Goal: Find specific page/section: Find specific page/section

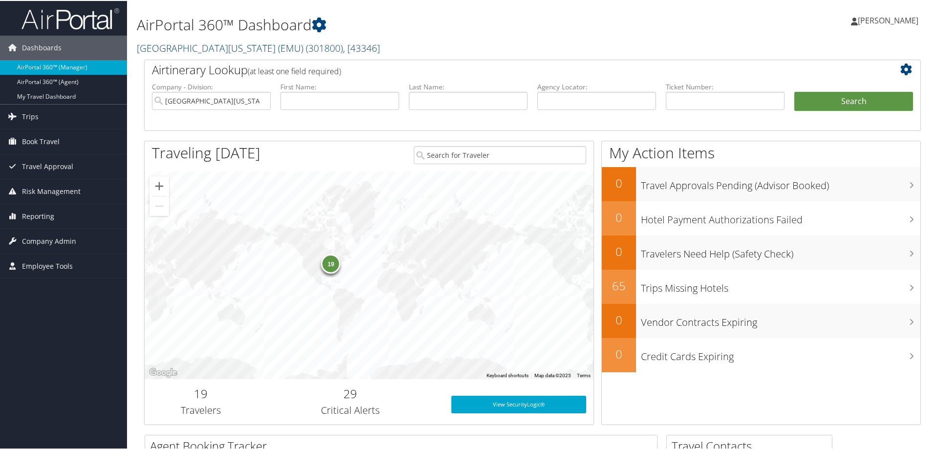
click at [243, 48] on link "[GEOGRAPHIC_DATA][US_STATE] (EMU) ( 301800 ) , [ 43346 ]" at bounding box center [258, 47] width 243 height 13
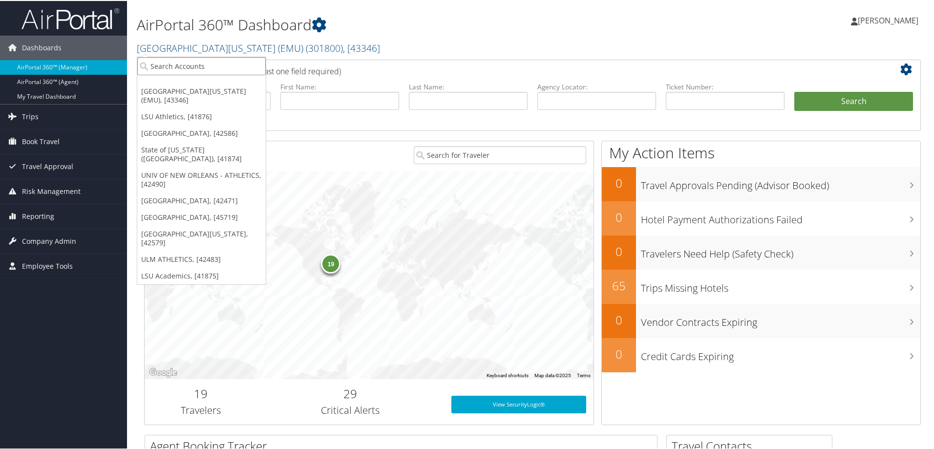
paste input "[GEOGRAPHIC_DATA]"
type input "[GEOGRAPHIC_DATA]"
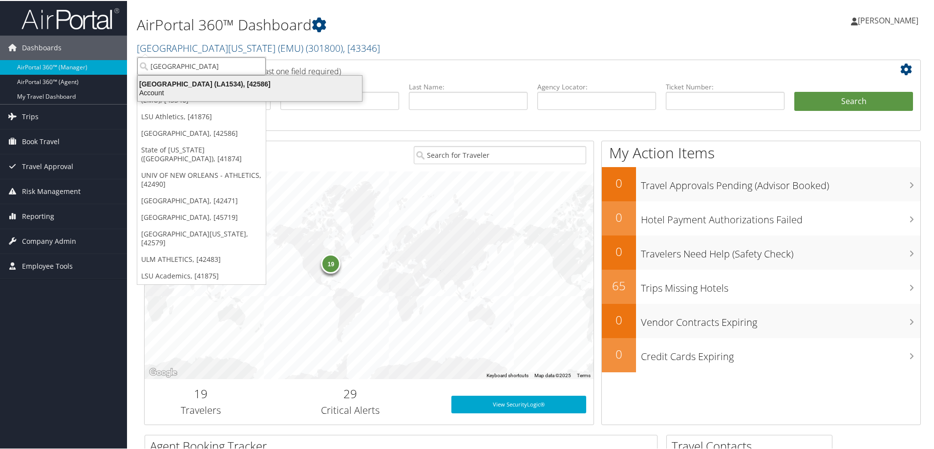
click at [200, 88] on div "Account" at bounding box center [250, 91] width 236 height 9
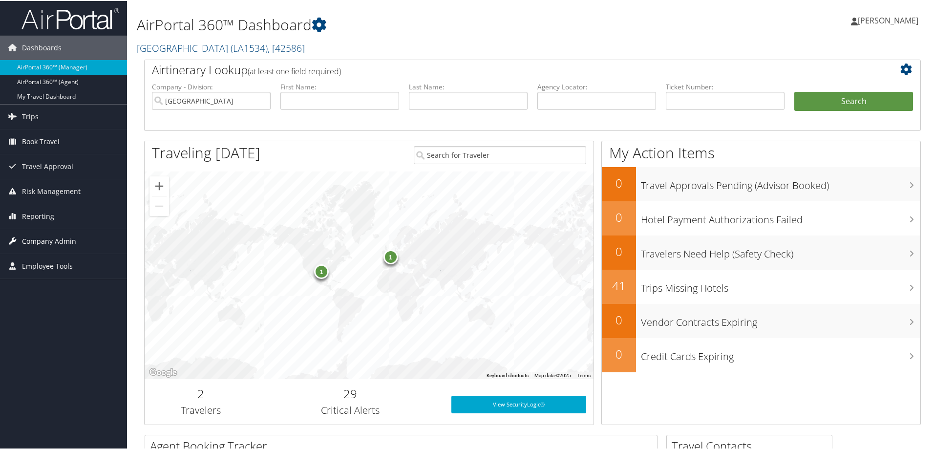
click at [49, 240] on span "Company Admin" at bounding box center [49, 240] width 54 height 24
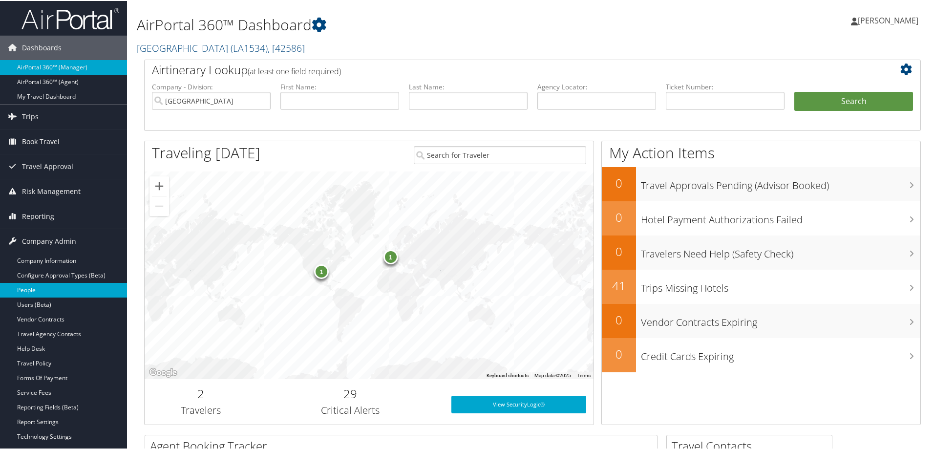
click at [41, 289] on link "People" at bounding box center [63, 289] width 127 height 15
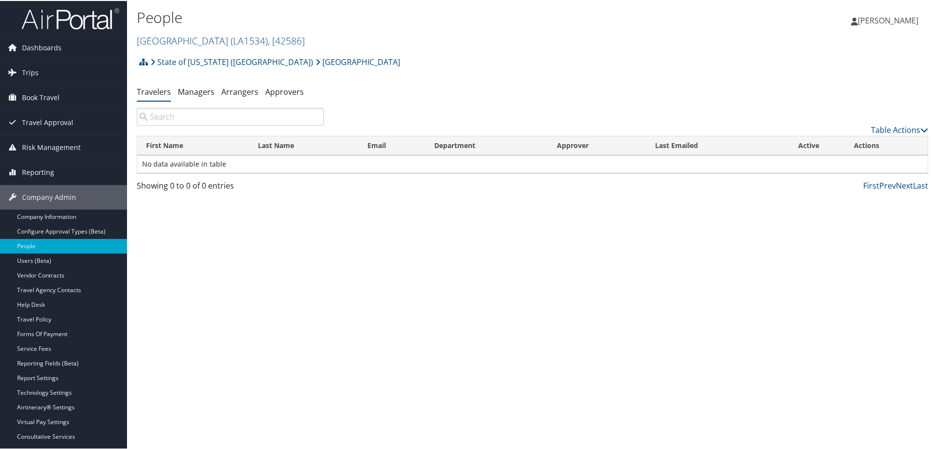
click at [173, 118] on input "search" at bounding box center [230, 116] width 187 height 18
paste input "Anthony Figueroa"
drag, startPoint x: 181, startPoint y: 114, endPoint x: 111, endPoint y: 87, distance: 74.4
click at [137, 115] on input "Anthony Figueroa" at bounding box center [230, 116] width 187 height 18
type input "Figueroa"
